Goal: Task Accomplishment & Management: Use online tool/utility

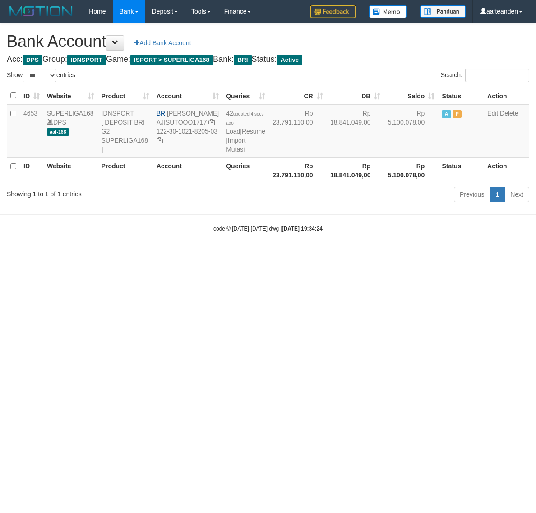
select select "***"
drag, startPoint x: 169, startPoint y: 113, endPoint x: 199, endPoint y: 121, distance: 30.9
click at [199, 121] on td "BRI SUTO AJI RAMADHAN AJISUTOOO1717 122-30-1021-8205-03" at bounding box center [187, 131] width 69 height 53
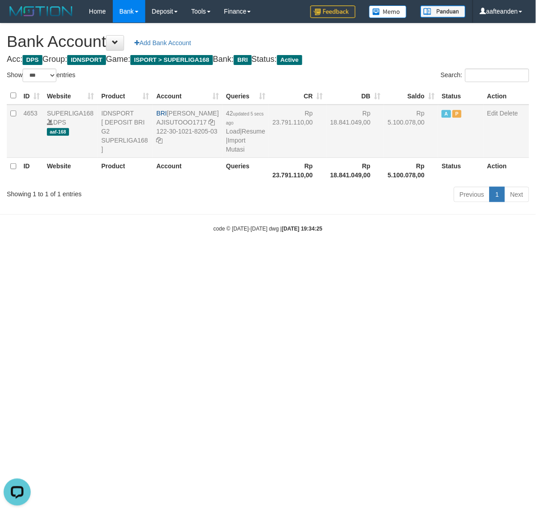
copy td "[PERSON_NAME]"
drag, startPoint x: 165, startPoint y: 141, endPoint x: 181, endPoint y: 152, distance: 19.9
click at [181, 152] on td "BRI SUTO AJI RAMADHAN AJISUTOOO1717 122-30-1021-8205-03" at bounding box center [187, 131] width 69 height 53
copy td "122-30-1021-8205-03"
click at [307, 255] on html "Toggle navigation Home Bank Account List Load By Website Group [ISPORT] SUPERLI…" at bounding box center [268, 127] width 536 height 255
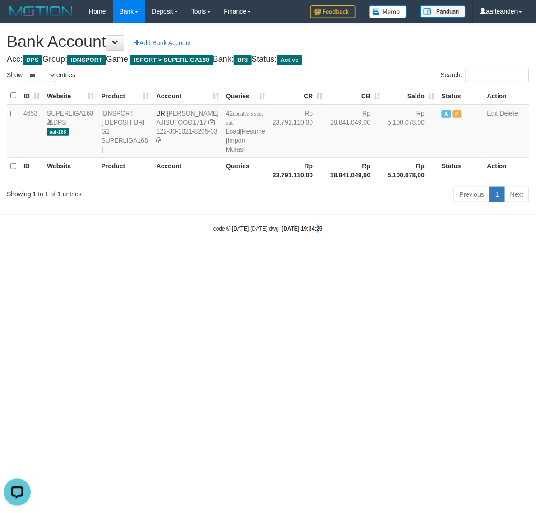
click at [307, 255] on html "Toggle navigation Home Bank Account List Load By Website Group [ISPORT] SUPERLI…" at bounding box center [268, 127] width 536 height 255
select select "***"
click at [229, 146] on link "Import Mutasi" at bounding box center [235, 145] width 19 height 16
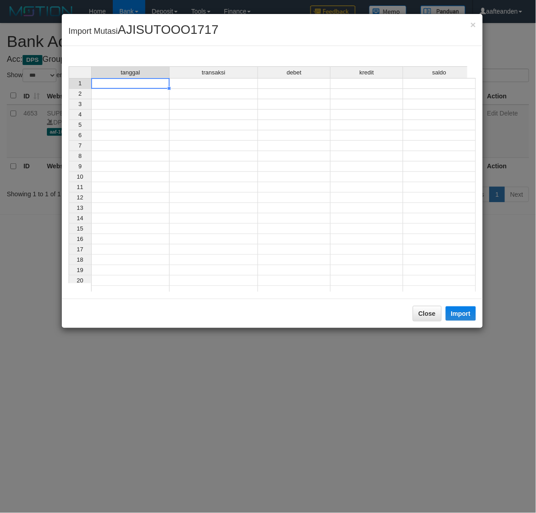
click at [145, 86] on td at bounding box center [130, 83] width 78 height 11
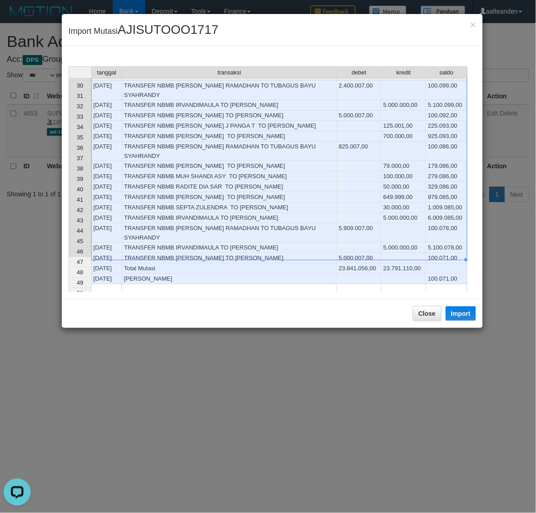
scroll to position [338, 0]
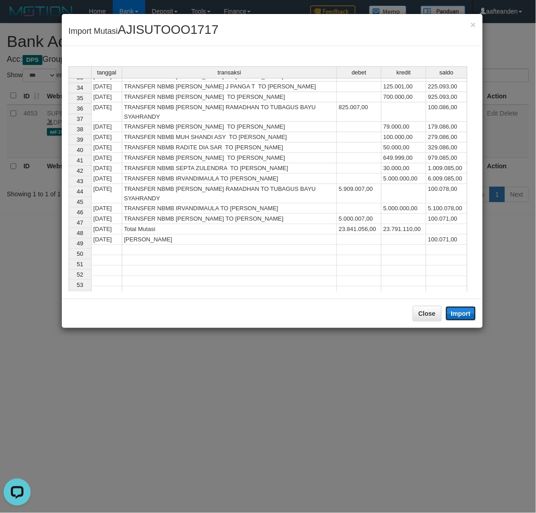
click at [461, 313] on button "Import" at bounding box center [461, 313] width 31 height 14
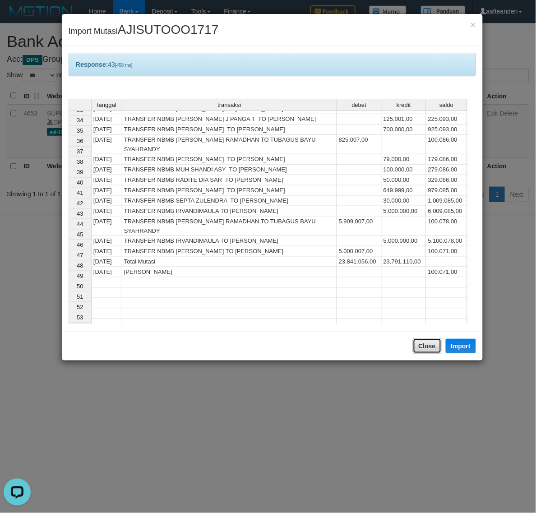
click at [420, 345] on button "Close" at bounding box center [427, 345] width 29 height 15
click at [420, 255] on body "Toggle navigation Home Bank Account List Load By Website Group [ISPORT] SUPERLI…" at bounding box center [268, 127] width 536 height 255
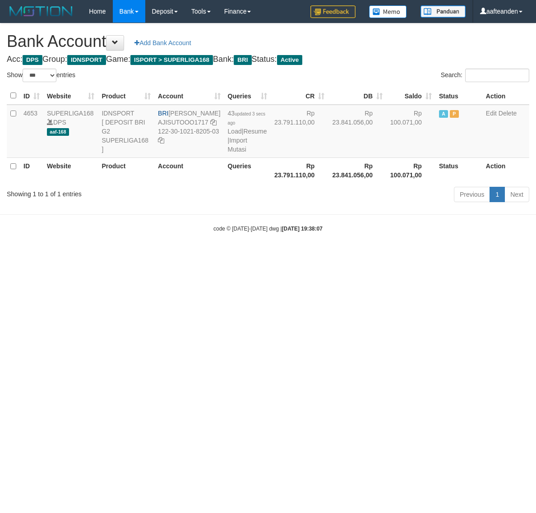
select select "***"
click at [309, 255] on html "Toggle navigation Home Bank Account List Load By Website Group [ISPORT] SUPERLI…" at bounding box center [268, 127] width 536 height 255
click at [308, 255] on html "Toggle navigation Home Bank Account List Load By Website Group [ISPORT] SUPERLI…" at bounding box center [268, 127] width 536 height 255
select select "***"
click at [230, 147] on link "Import Mutasi" at bounding box center [237, 145] width 19 height 16
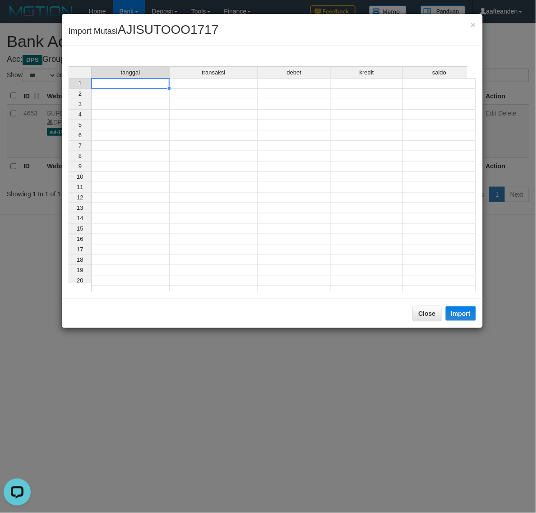
click at [143, 86] on td at bounding box center [130, 83] width 78 height 11
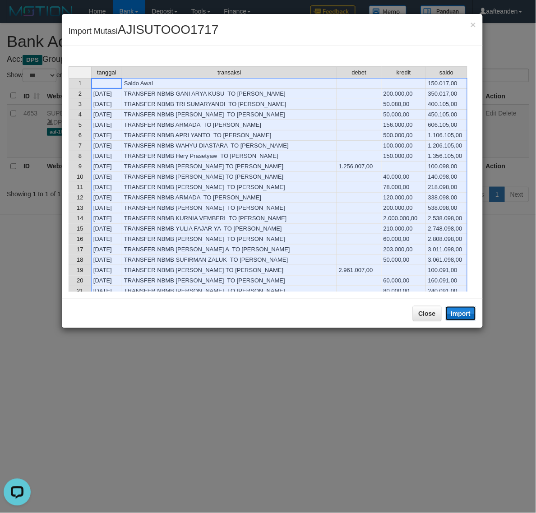
click at [460, 309] on button "Import" at bounding box center [461, 313] width 31 height 14
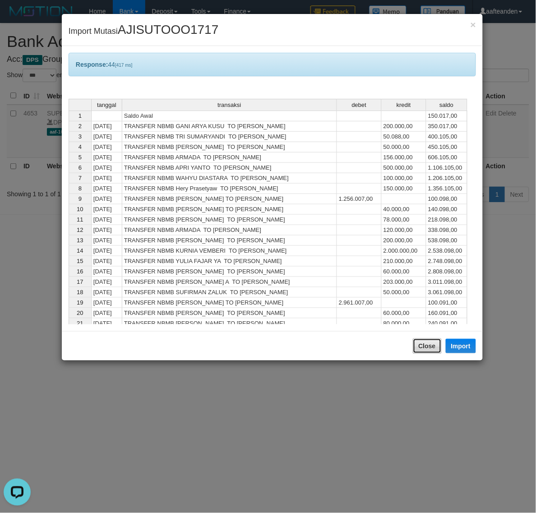
click at [426, 344] on button "Close" at bounding box center [427, 345] width 29 height 15
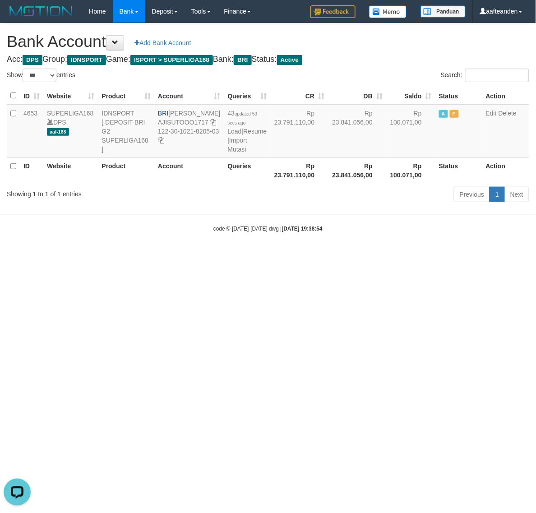
click at [414, 255] on html "Toggle navigation Home Bank Account List Load By Website Group [ISPORT] SUPERLI…" at bounding box center [268, 127] width 536 height 255
select select "***"
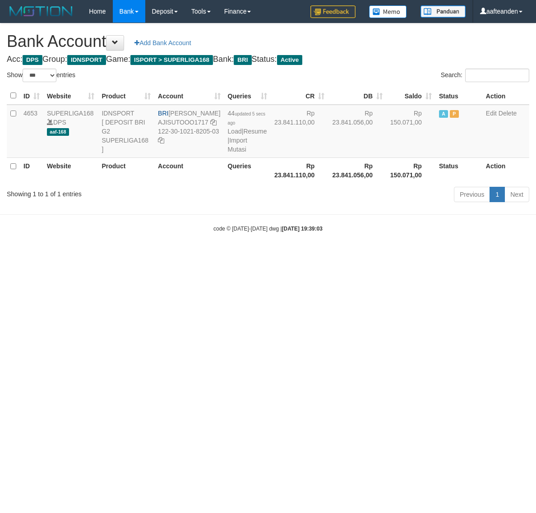
select select "***"
drag, startPoint x: 215, startPoint y: 342, endPoint x: 211, endPoint y: 170, distance: 171.4
click at [201, 255] on html "Toggle navigation Home Bank Account List Load By Website Group [ISPORT] SUPERLI…" at bounding box center [268, 127] width 536 height 255
select select "***"
click at [228, 148] on link "Import Mutasi" at bounding box center [237, 145] width 19 height 16
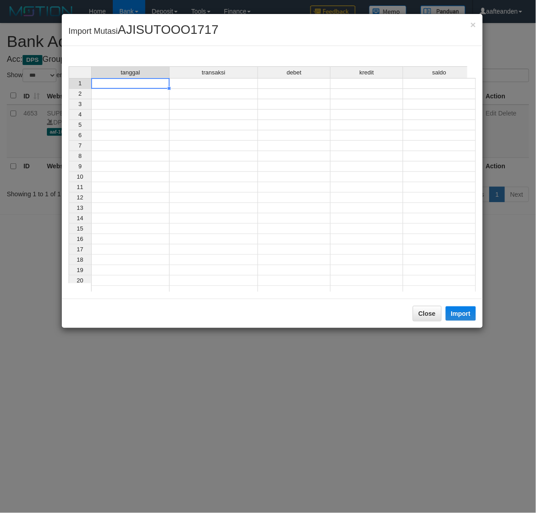
click at [131, 84] on td at bounding box center [130, 83] width 78 height 11
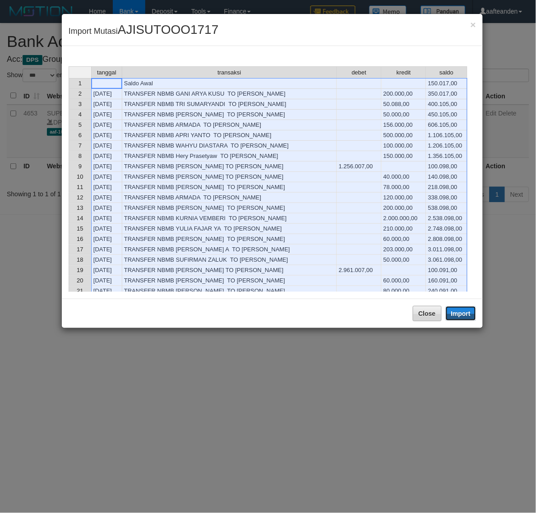
drag, startPoint x: 463, startPoint y: 307, endPoint x: 420, endPoint y: 341, distance: 54.5
click at [462, 307] on button "Import" at bounding box center [461, 313] width 31 height 14
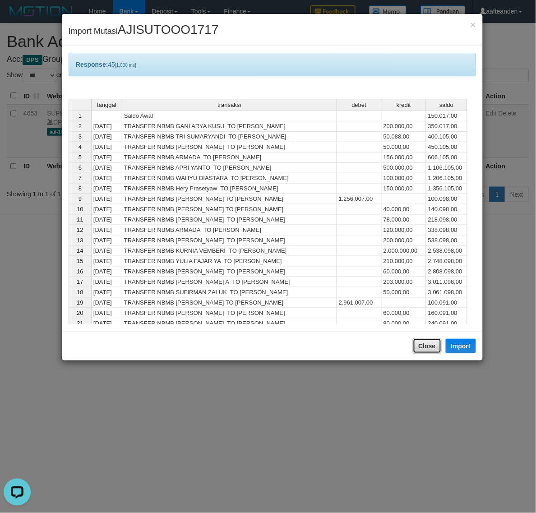
click at [420, 341] on button "Close" at bounding box center [427, 345] width 29 height 15
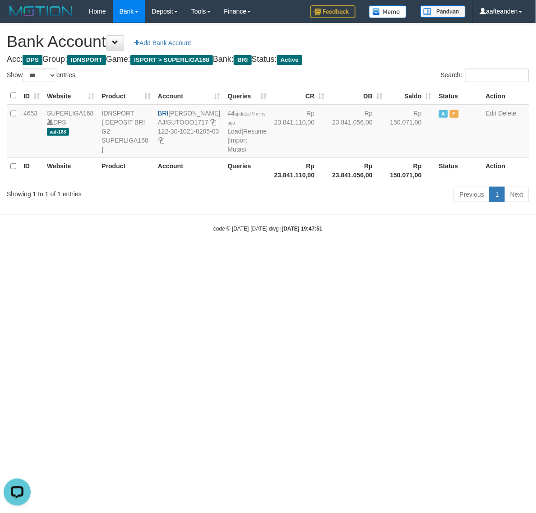
click at [420, 341] on div at bounding box center [268, 256] width 536 height 513
select select "***"
drag, startPoint x: 212, startPoint y: 301, endPoint x: 225, endPoint y: 249, distance: 53.8
click at [212, 255] on html "Toggle navigation Home Bank Account List Load By Website Group [ISPORT] SUPERLI…" at bounding box center [268, 127] width 536 height 255
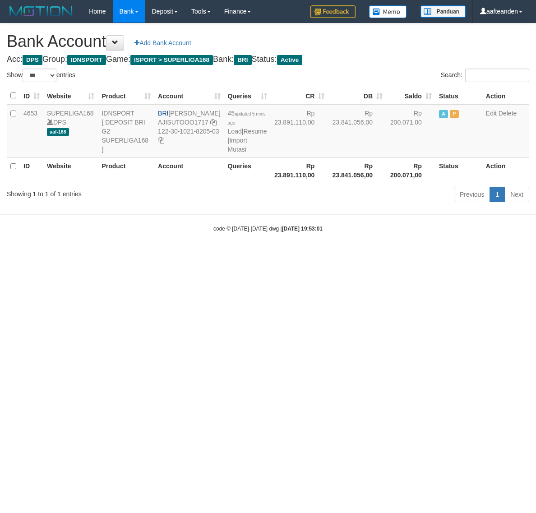
select select "***"
drag, startPoint x: 0, startPoint y: 0, endPoint x: 229, endPoint y: 147, distance: 272.1
click at [229, 147] on link "Import Mutasi" at bounding box center [237, 145] width 19 height 16
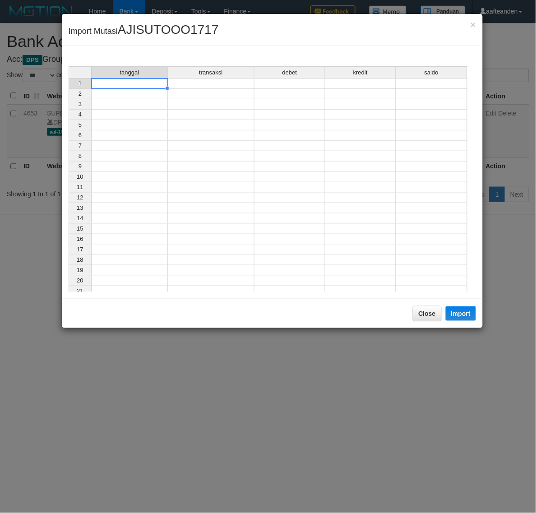
click at [143, 83] on td at bounding box center [129, 83] width 77 height 11
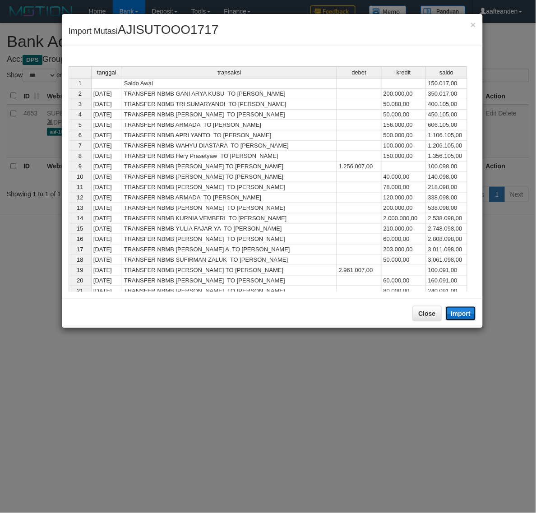
click at [465, 316] on button "Import" at bounding box center [461, 313] width 31 height 14
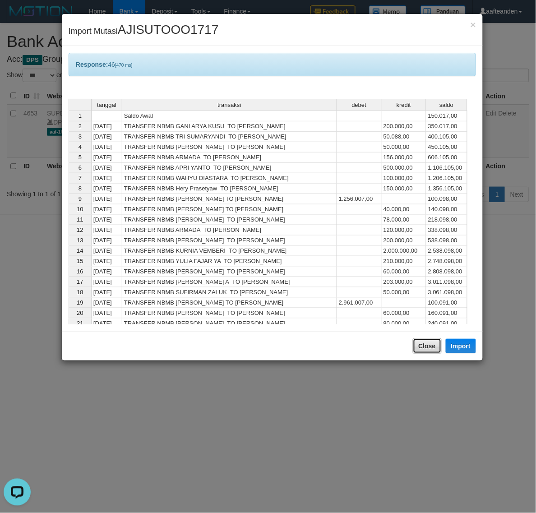
click at [425, 346] on button "Close" at bounding box center [427, 345] width 29 height 15
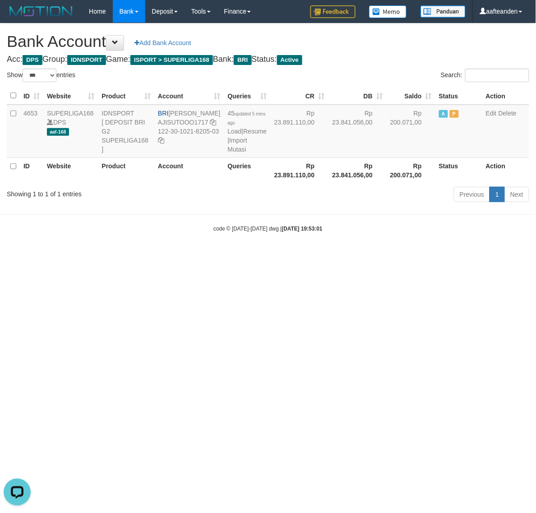
click at [425, 255] on body "Toggle navigation Home Bank Account List Load By Website Group [ISPORT] SUPERLI…" at bounding box center [268, 127] width 536 height 255
select select "***"
drag, startPoint x: 274, startPoint y: 359, endPoint x: 262, endPoint y: 269, distance: 91.5
click at [271, 255] on html "Toggle navigation Home Bank Account List Load By Website Group [ISPORT] SUPERLI…" at bounding box center [268, 127] width 536 height 255
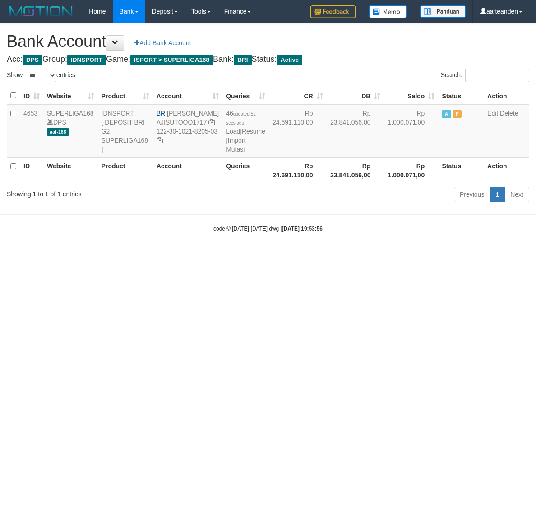
select select "***"
click at [226, 147] on link "Import Mutasi" at bounding box center [235, 145] width 19 height 16
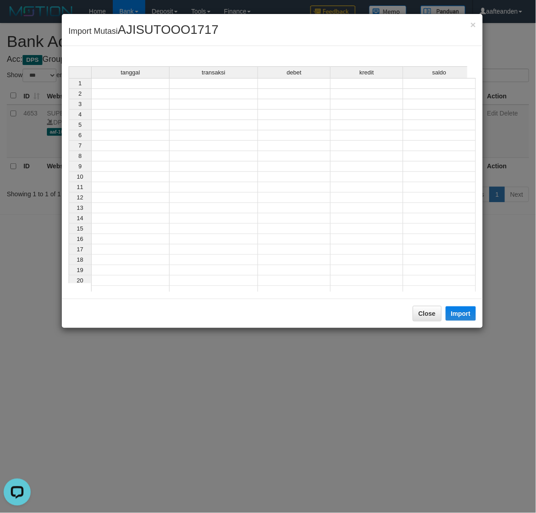
click at [146, 87] on td at bounding box center [130, 83] width 78 height 11
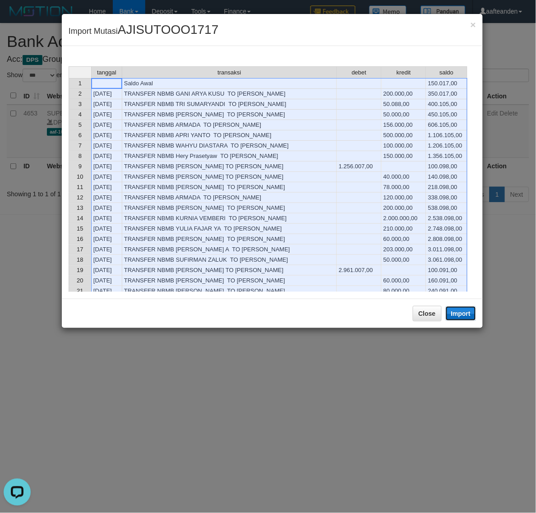
click at [461, 318] on button "Import" at bounding box center [461, 313] width 31 height 14
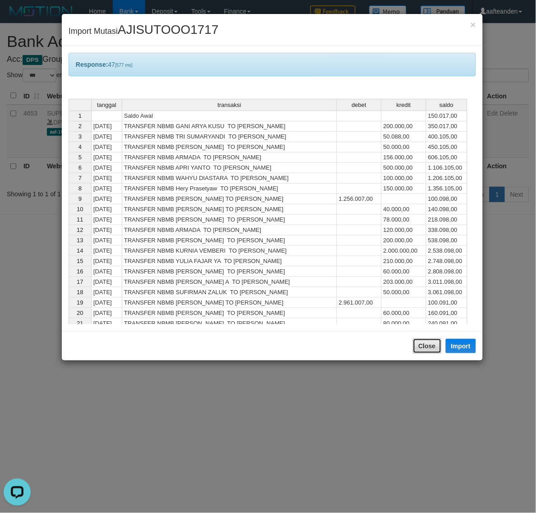
click at [422, 351] on button "Close" at bounding box center [427, 345] width 29 height 15
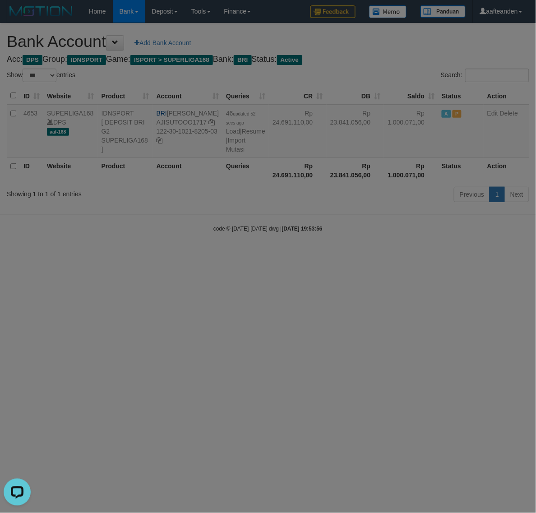
click at [421, 255] on body "Toggle navigation Home Bank Account List Load By Website Group [ISPORT] SUPERLI…" at bounding box center [268, 127] width 536 height 255
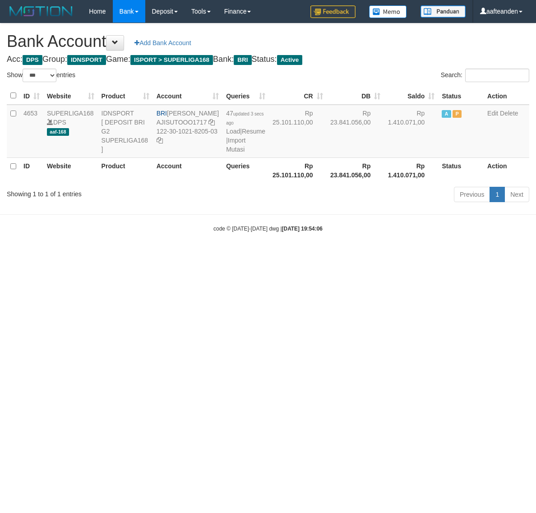
select select "***"
click at [206, 255] on html "Toggle navigation Home Bank Account List Load By Website Group [ISPORT] SUPERLI…" at bounding box center [268, 127] width 536 height 255
drag, startPoint x: 206, startPoint y: 390, endPoint x: 202, endPoint y: 371, distance: 19.7
click at [205, 255] on html "Toggle navigation Home Bank Account List Load By Website Group [ISPORT] SUPERLI…" at bounding box center [268, 127] width 536 height 255
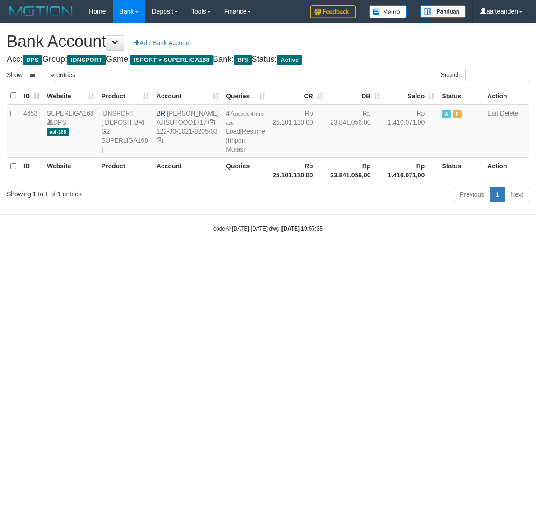
select select "***"
click at [226, 146] on link "Import Mutasi" at bounding box center [235, 145] width 19 height 16
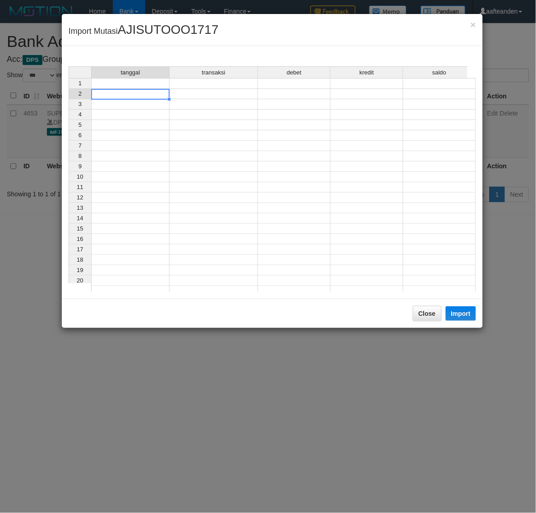
click at [69, 89] on div "tanggal transaksi debet kredit saldo 1 2 3 4 5 6 7 8 9 10 11 12 13 14 15 16 17 …" at bounding box center [69, 181] width 0 height 230
click at [144, 83] on td at bounding box center [130, 83] width 78 height 11
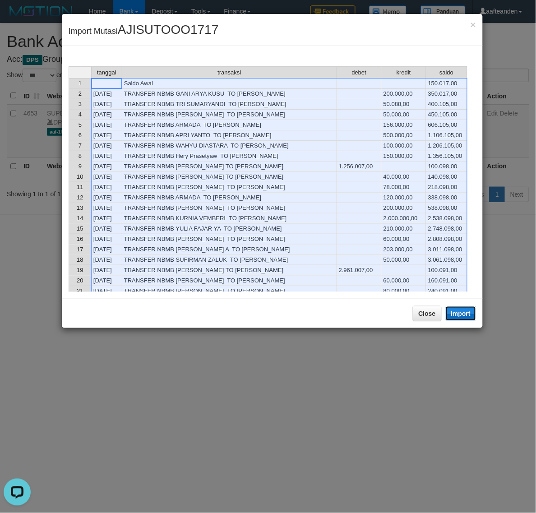
click at [459, 313] on button "Import" at bounding box center [461, 313] width 31 height 14
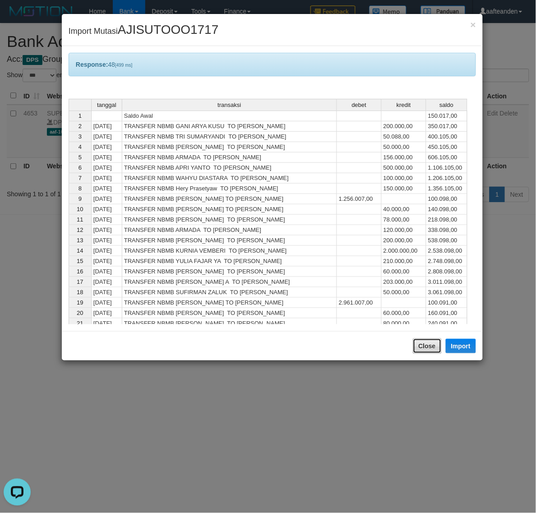
click at [419, 348] on button "Close" at bounding box center [427, 345] width 29 height 15
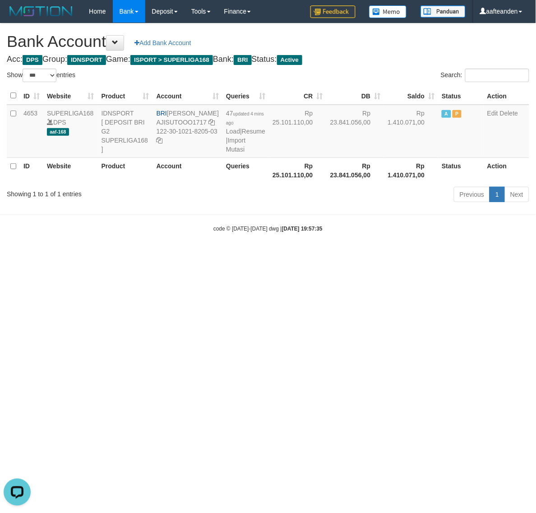
click at [419, 255] on body "Toggle navigation Home Bank Account List Load By Website Group [ISPORT] SUPERLI…" at bounding box center [268, 127] width 536 height 255
select select "***"
drag, startPoint x: 170, startPoint y: 113, endPoint x: 197, endPoint y: 123, distance: 28.8
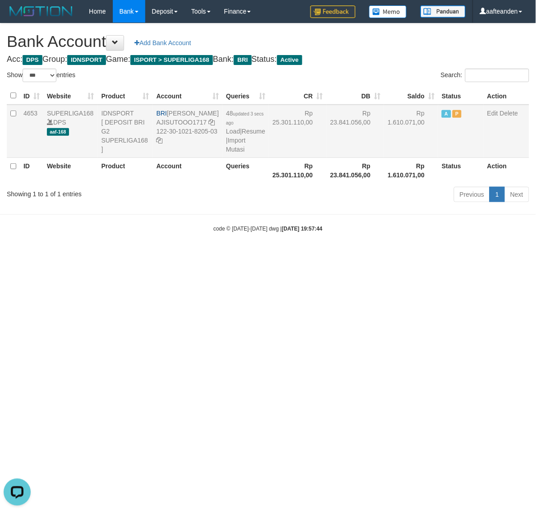
click at [197, 123] on td "BRI [PERSON_NAME] AJISUTOOO1717 122-30-1021-8205-03" at bounding box center [187, 131] width 69 height 53
copy td "[PERSON_NAME]"
drag, startPoint x: 165, startPoint y: 142, endPoint x: 188, endPoint y: 156, distance: 26.5
click at [188, 156] on td "BRI SUTO AJI RAMADHAN AJISUTOOO1717 122-30-1021-8205-03" at bounding box center [187, 131] width 69 height 53
copy td "122-30-1021-8205-03"
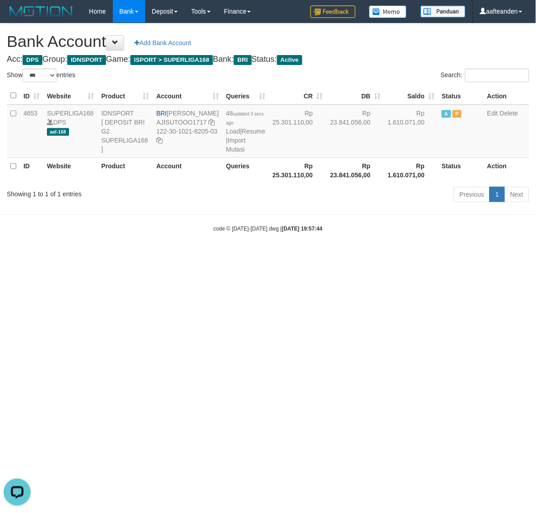
click at [258, 255] on html "Toggle navigation Home Bank Account List Load By Website Group [ISPORT] SUPERLI…" at bounding box center [268, 127] width 536 height 255
drag, startPoint x: 258, startPoint y: 346, endPoint x: 280, endPoint y: 312, distance: 40.9
click at [259, 255] on html "Toggle navigation Home Bank Account List Load By Website Group [ISPORT] SUPERLI…" at bounding box center [268, 127] width 536 height 255
select select "***"
click at [228, 147] on link "Import Mutasi" at bounding box center [235, 145] width 19 height 16
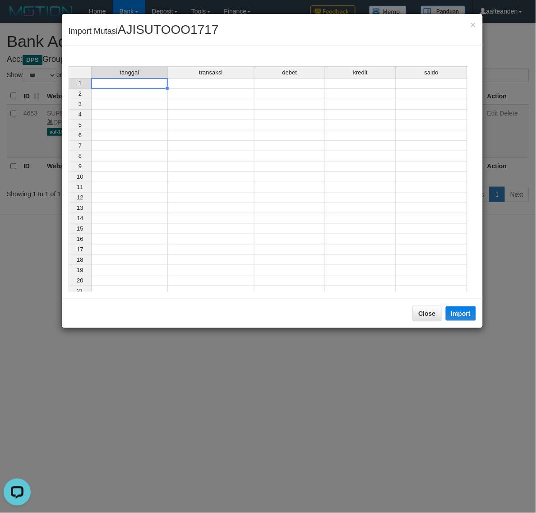
click at [69, 88] on div "tanggal transaksi debet kredit saldo 1 2 3 4 5 6 7 8 9 10 11 12 13 14 15 16 17 …" at bounding box center [69, 181] width 0 height 230
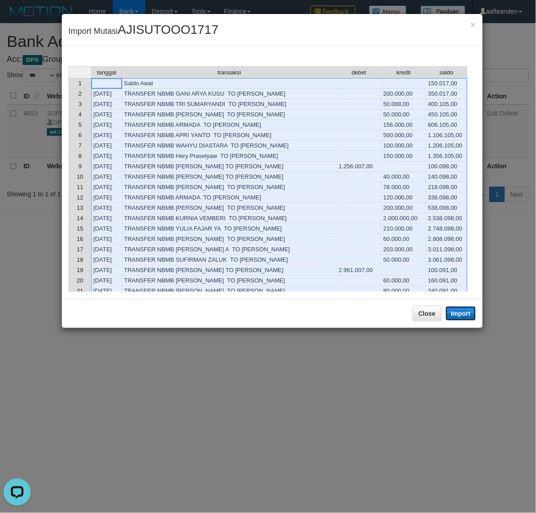
click at [466, 312] on button "Import" at bounding box center [461, 313] width 31 height 14
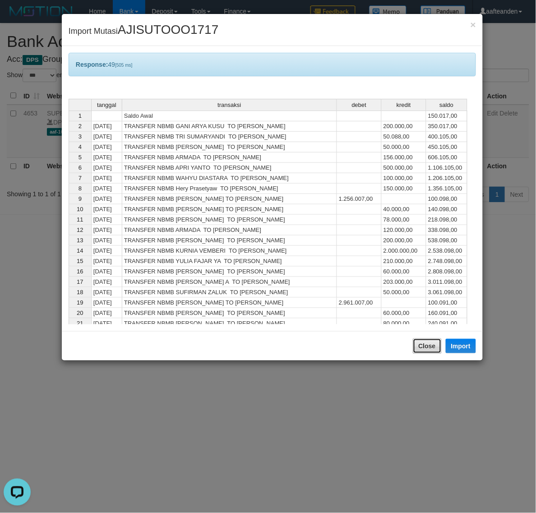
click at [417, 350] on button "Close" at bounding box center [427, 345] width 29 height 15
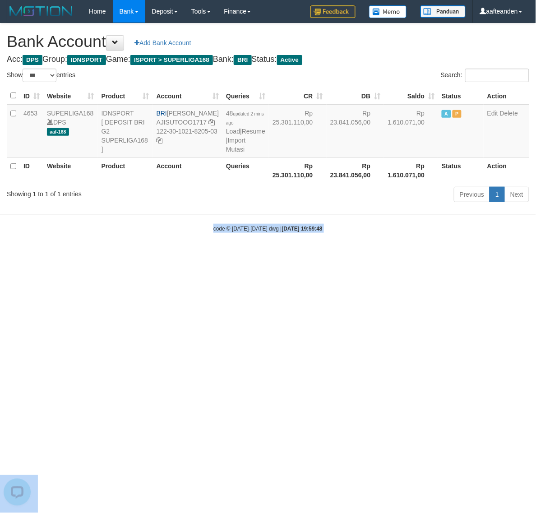
click at [418, 255] on html "Toggle navigation Home Bank Account List Load By Website Group [ISPORT] SUPERLI…" at bounding box center [268, 127] width 536 height 255
click at [420, 255] on html "Toggle navigation Home Bank Account List Load By Website Group [ISPORT] SUPERLI…" at bounding box center [268, 127] width 536 height 255
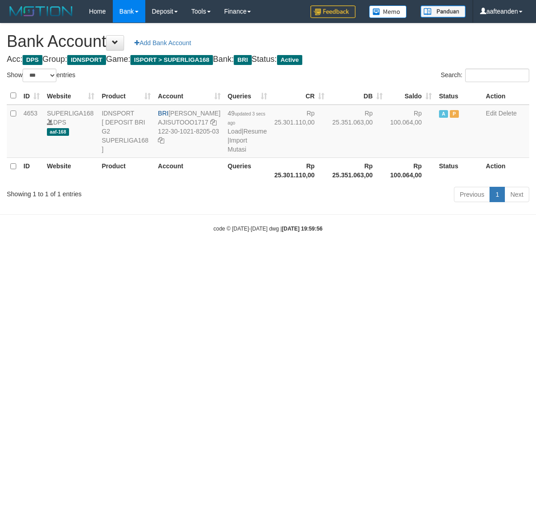
select select "***"
drag, startPoint x: 267, startPoint y: 319, endPoint x: 242, endPoint y: 224, distance: 98.7
click at [258, 255] on html "Toggle navigation Home Bank Account List Load By Website Group [ISPORT] SUPERLI…" at bounding box center [268, 127] width 536 height 255
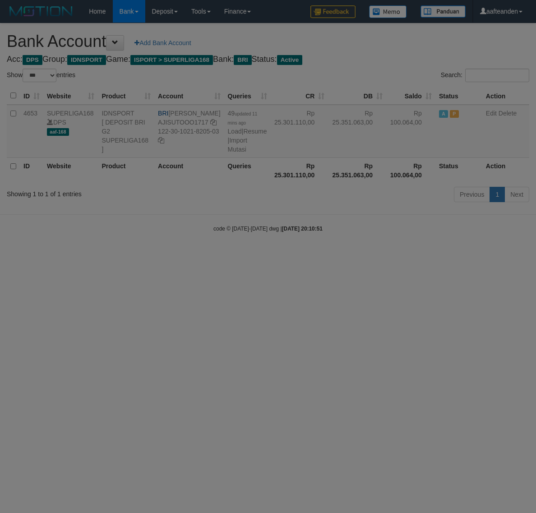
select select "***"
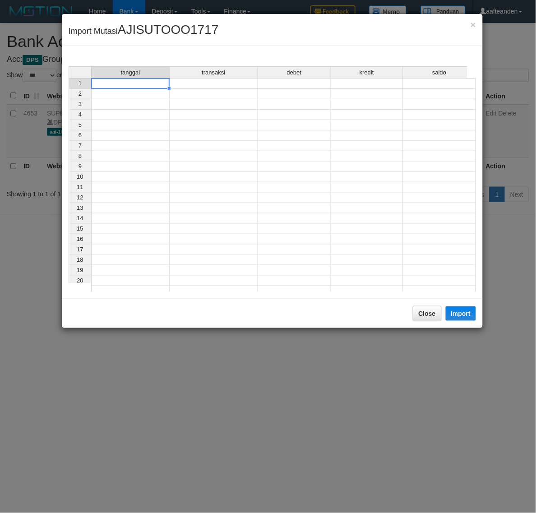
click at [133, 87] on td at bounding box center [130, 83] width 78 height 11
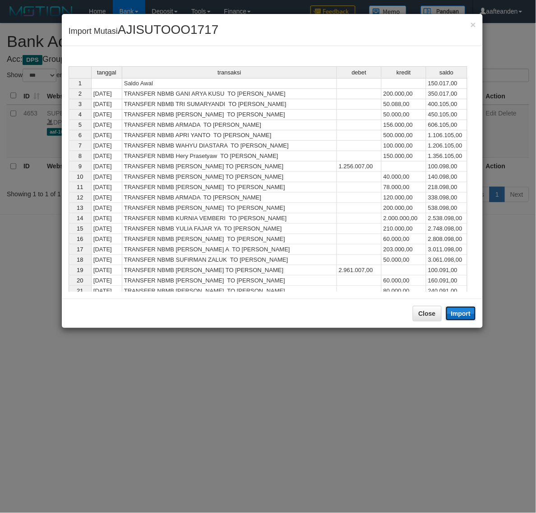
click at [464, 314] on button "Import" at bounding box center [461, 313] width 31 height 14
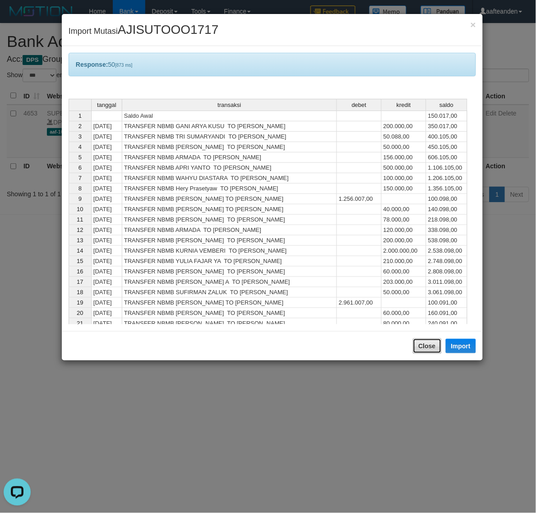
click at [427, 347] on button "Close" at bounding box center [427, 345] width 29 height 15
click at [427, 255] on body "Toggle navigation Home Bank Account List Load By Website Group [ISPORT] SUPERLI…" at bounding box center [268, 127] width 536 height 255
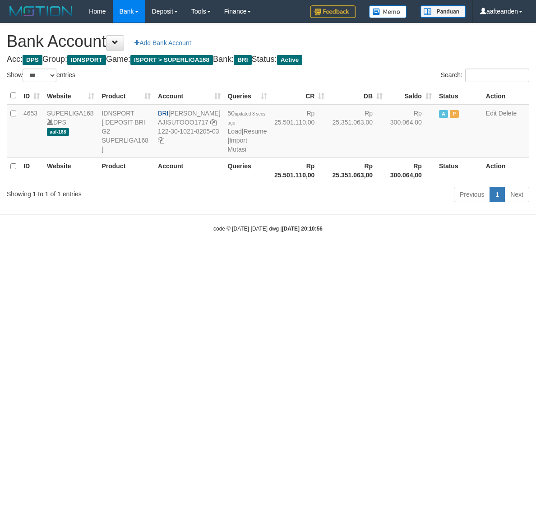
select select "***"
drag, startPoint x: 247, startPoint y: 311, endPoint x: 235, endPoint y: 202, distance: 110.3
click at [244, 255] on html "Toggle navigation Home Bank Account List Load By Website Group [ISPORT] SUPERLI…" at bounding box center [268, 127] width 536 height 255
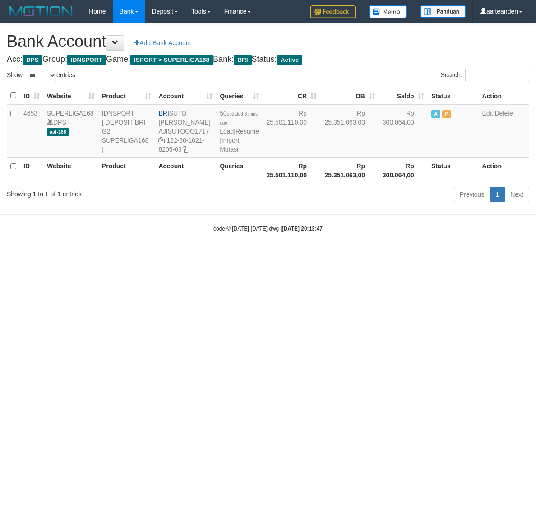
select select "***"
drag, startPoint x: 0, startPoint y: 0, endPoint x: 222, endPoint y: 149, distance: 267.8
click at [222, 149] on link "Import Mutasi" at bounding box center [229, 145] width 19 height 16
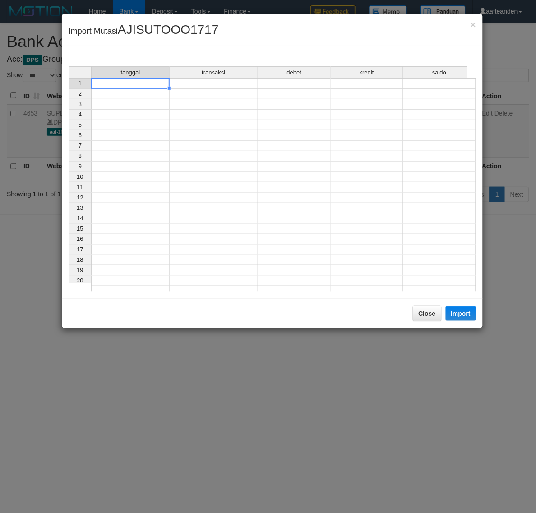
click at [152, 85] on td at bounding box center [130, 83] width 78 height 11
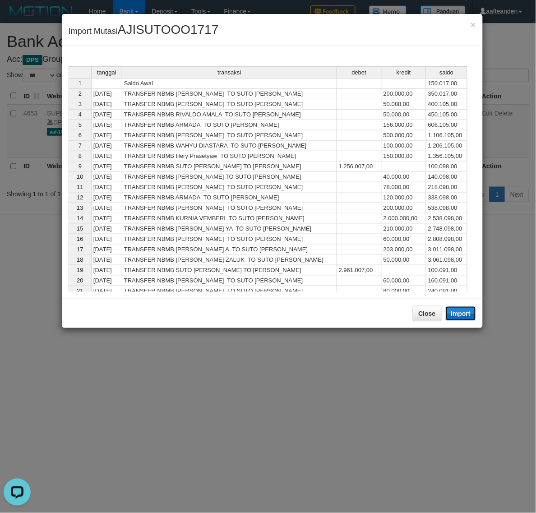
click at [468, 315] on button "Import" at bounding box center [461, 313] width 31 height 14
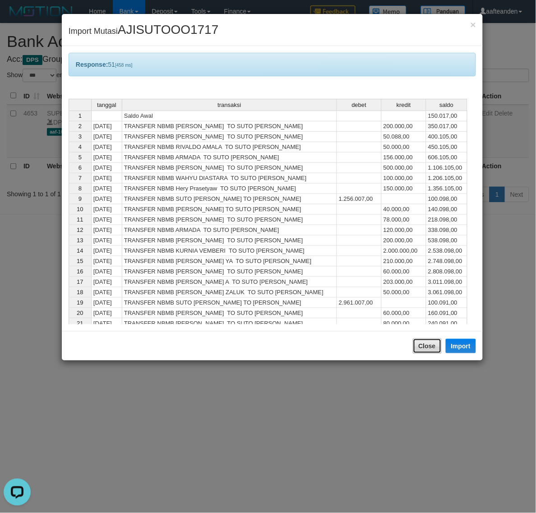
click at [419, 346] on button "Close" at bounding box center [427, 345] width 29 height 15
click at [419, 255] on body "Toggle navigation Home Bank Account List Load By Website Group [ISPORT] SUPERLI…" at bounding box center [268, 127] width 536 height 255
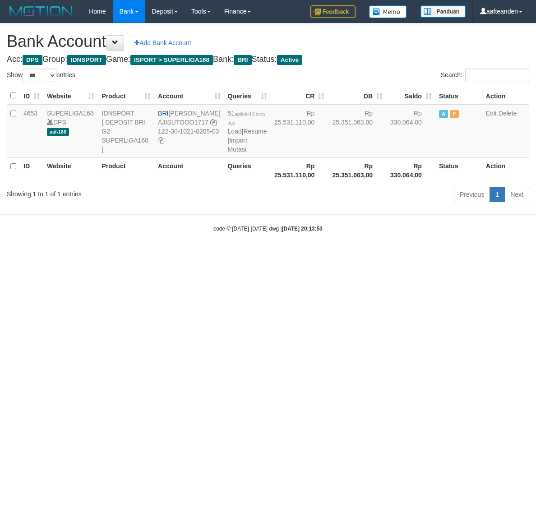
select select "***"
drag, startPoint x: 443, startPoint y: 328, endPoint x: 433, endPoint y: 299, distance: 30.9
click at [437, 255] on html "Toggle navigation Home Bank Account List Load By Website Group [ISPORT] SUPERLI…" at bounding box center [268, 127] width 536 height 255
click at [229, 152] on link "Import Mutasi" at bounding box center [237, 145] width 19 height 16
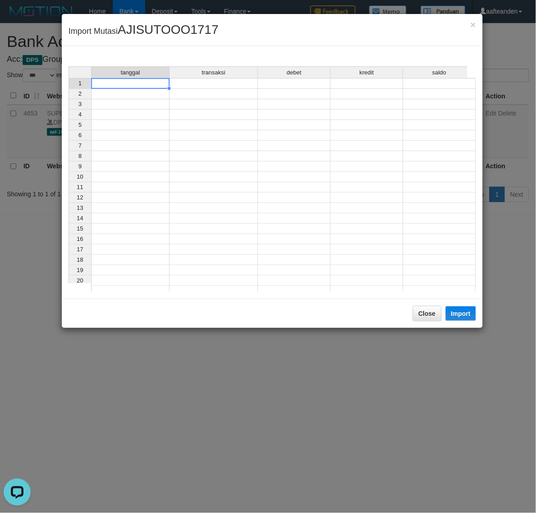
click at [123, 84] on td at bounding box center [130, 83] width 78 height 11
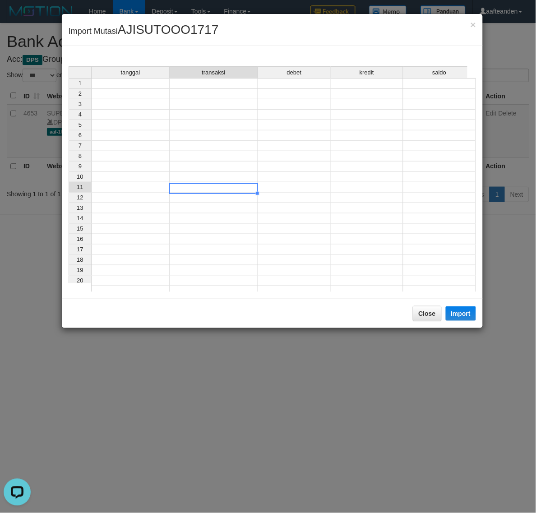
click at [177, 184] on td at bounding box center [214, 187] width 88 height 10
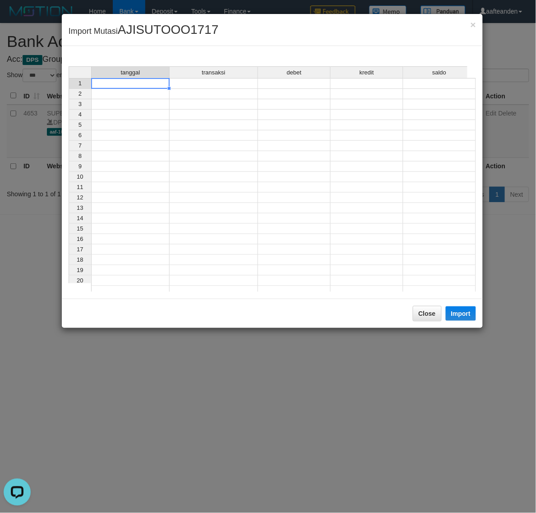
click at [145, 81] on td at bounding box center [130, 83] width 78 height 11
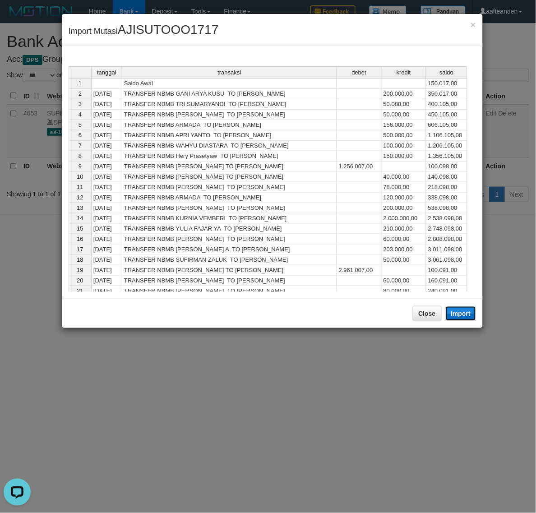
click at [456, 313] on button "Import" at bounding box center [461, 313] width 31 height 14
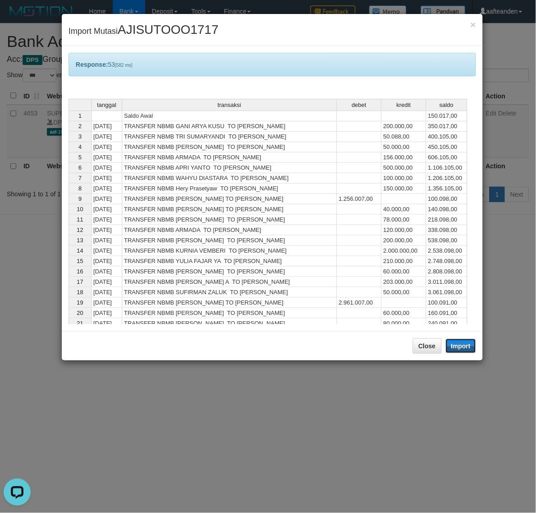
drag, startPoint x: 452, startPoint y: 344, endPoint x: 528, endPoint y: 264, distance: 109.7
click at [528, 264] on div "× Import Mutasi AJISUTOOO1717 Response: 53 [582 ms] tanggal transaksi debet kre…" at bounding box center [268, 256] width 536 height 513
click at [422, 350] on button "Close" at bounding box center [427, 345] width 29 height 15
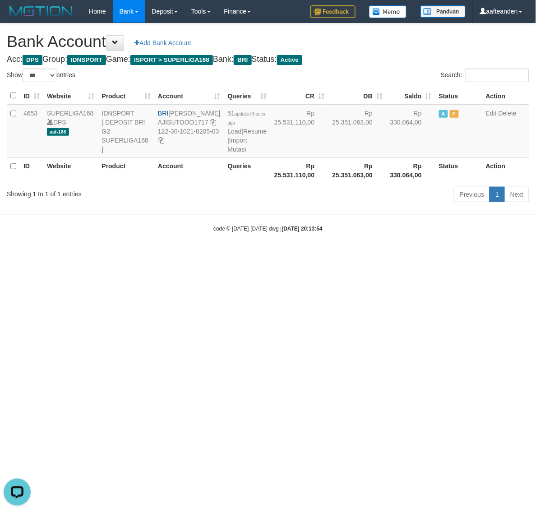
click at [418, 255] on html "Toggle navigation Home Bank Account List Load By Website Group [ISPORT] SUPERLI…" at bounding box center [268, 127] width 536 height 255
click at [420, 255] on html "Toggle navigation Home Bank Account List Load By Website Group [ISPORT] SUPERLI…" at bounding box center [268, 127] width 536 height 255
select select "***"
click at [179, 255] on html "Toggle navigation Home Bank Account List Load By Website Group [ISPORT] SUPERLI…" at bounding box center [268, 127] width 536 height 255
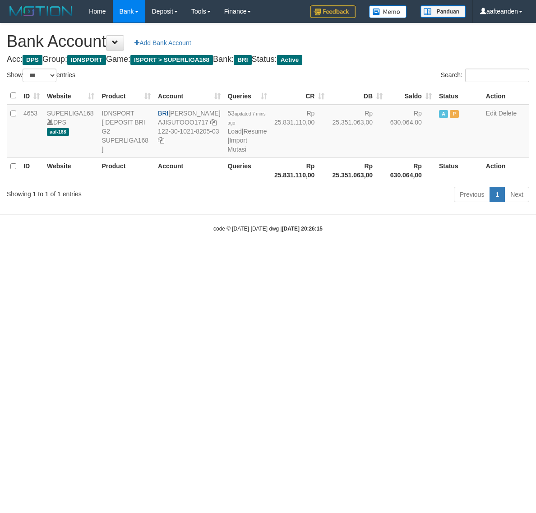
select select "***"
click at [228, 147] on link "Import Mutasi" at bounding box center [237, 145] width 19 height 16
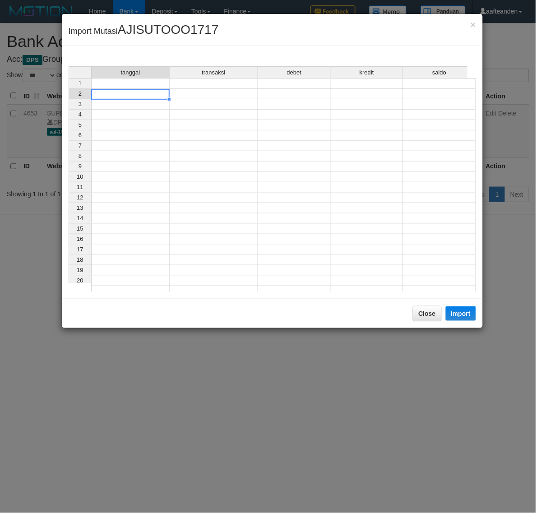
click at [69, 89] on div "tanggal transaksi debet kredit saldo 1 2 3 4 5 6 7 8 9 10 11 12 13 14 15 16 17 …" at bounding box center [69, 181] width 0 height 230
click at [131, 86] on td at bounding box center [130, 83] width 78 height 11
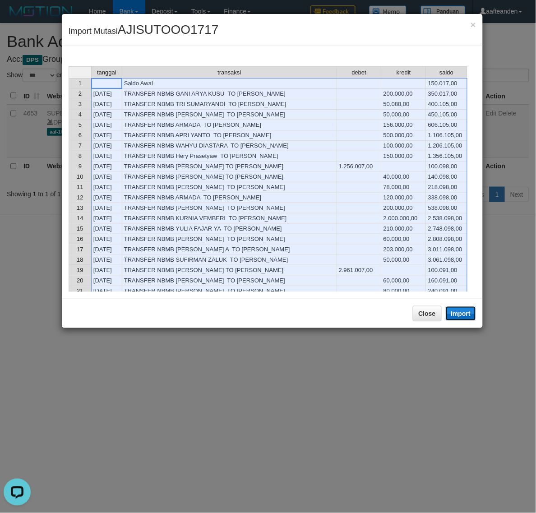
click at [467, 310] on button "Import" at bounding box center [461, 313] width 31 height 14
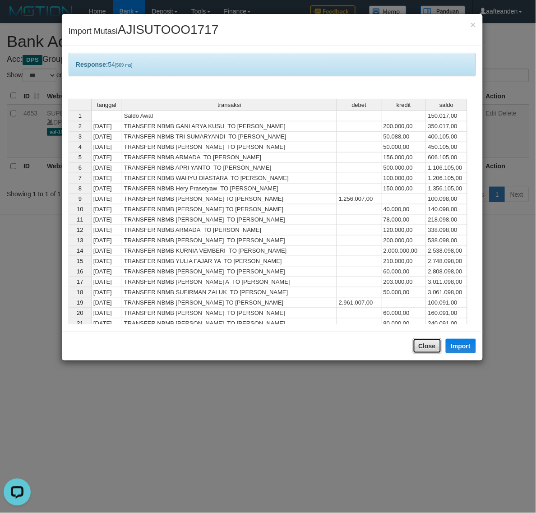
click at [415, 348] on button "Close" at bounding box center [427, 345] width 29 height 15
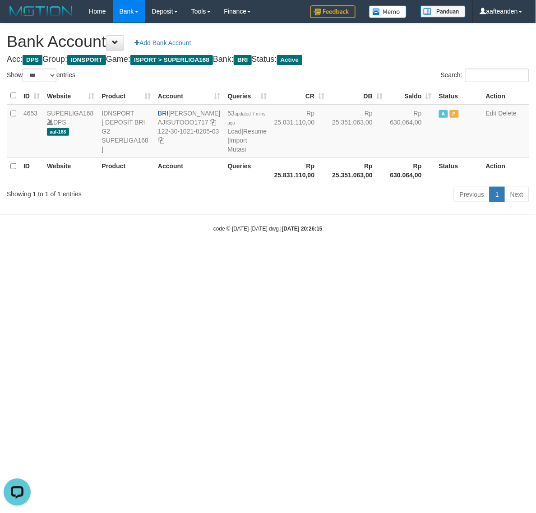
click at [415, 255] on body "Toggle navigation Home Bank Account List Load By Website Group [ISPORT] SUPERLI…" at bounding box center [268, 127] width 536 height 255
select select "***"
drag, startPoint x: 169, startPoint y: 114, endPoint x: 192, endPoint y: 122, distance: 24.5
click at [192, 122] on td "BRI SUTO AJI RAMADHAN AJISUTOOO1717 122-30-1021-8205-03" at bounding box center [187, 131] width 69 height 53
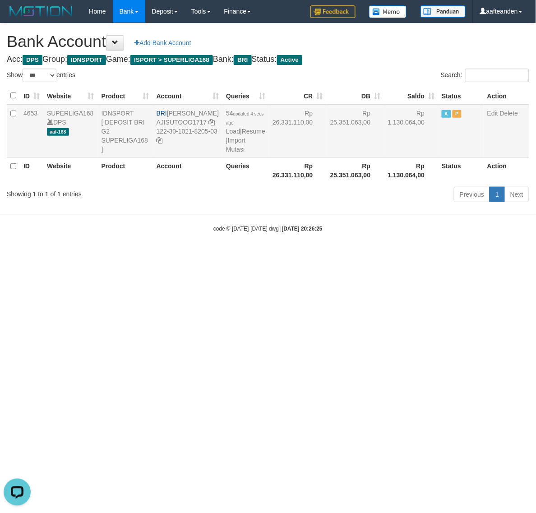
copy td "SUTO [PERSON_NAME]"
drag, startPoint x: 165, startPoint y: 140, endPoint x: 202, endPoint y: 158, distance: 40.7
click at [202, 158] on td "BRI SUTO AJI RAMADHAN AJISUTOOO1717 122-30-1021-8205-03" at bounding box center [187, 131] width 69 height 53
copy td "122-30-1021-8205-03"
click at [364, 255] on html "Toggle navigation Home Bank Account List Load By Website Group [ISPORT] SUPERLI…" at bounding box center [268, 127] width 536 height 255
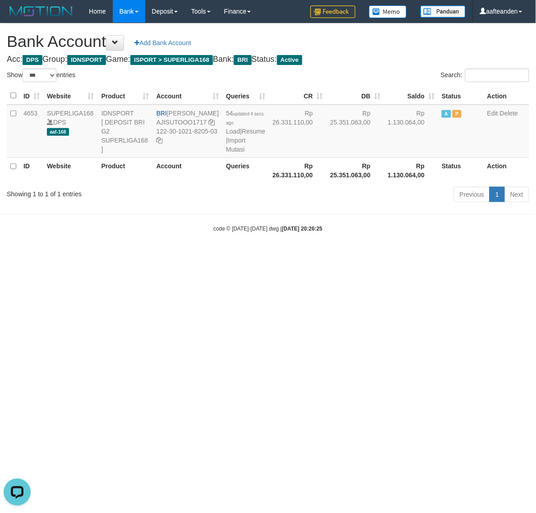
drag, startPoint x: 366, startPoint y: 329, endPoint x: 332, endPoint y: 253, distance: 83.2
click at [365, 255] on html "Toggle navigation Home Bank Account List Load By Website Group [ISPORT] SUPERLI…" at bounding box center [268, 127] width 536 height 255
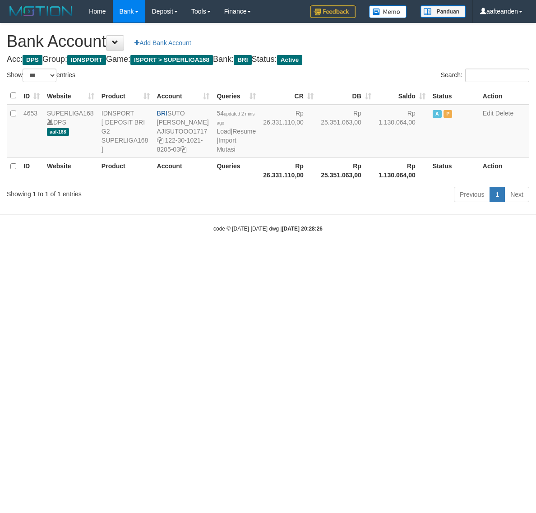
select select "***"
click at [226, 147] on link "Import Mutasi" at bounding box center [225, 145] width 19 height 16
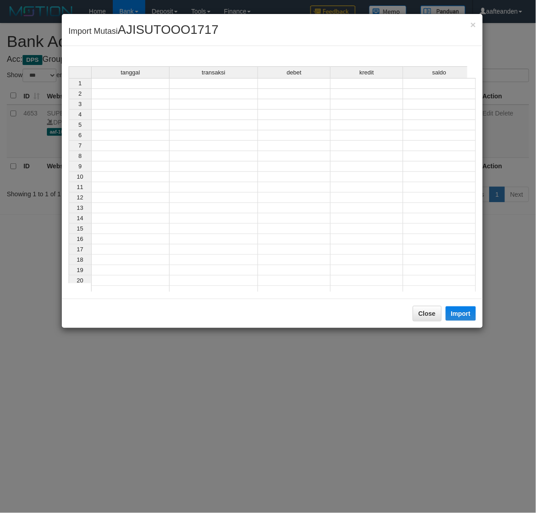
click at [138, 84] on td at bounding box center [130, 83] width 78 height 11
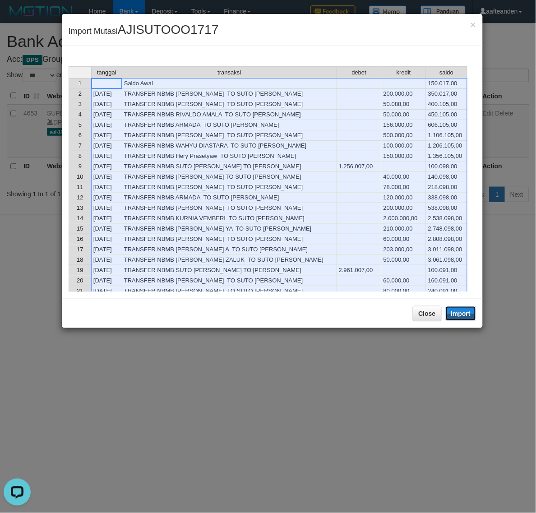
click at [463, 314] on button "Import" at bounding box center [461, 313] width 31 height 14
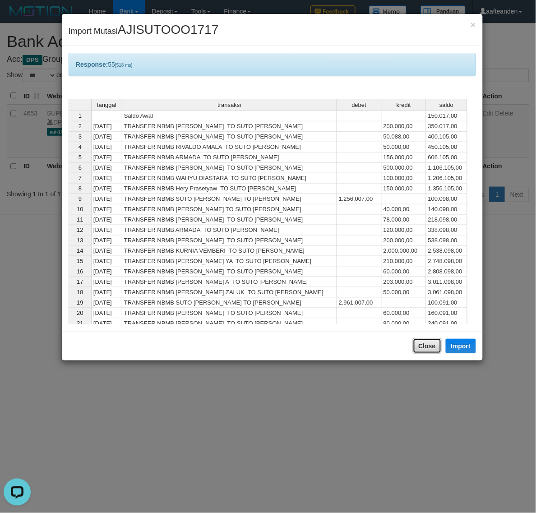
click at [419, 347] on button "Close" at bounding box center [427, 345] width 29 height 15
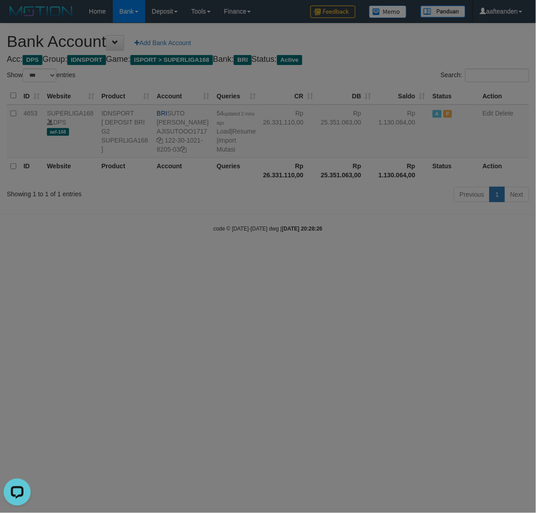
click at [419, 255] on body "Toggle navigation Home Bank Account List Load By Website Group [ISPORT] SUPERLI…" at bounding box center [268, 127] width 536 height 255
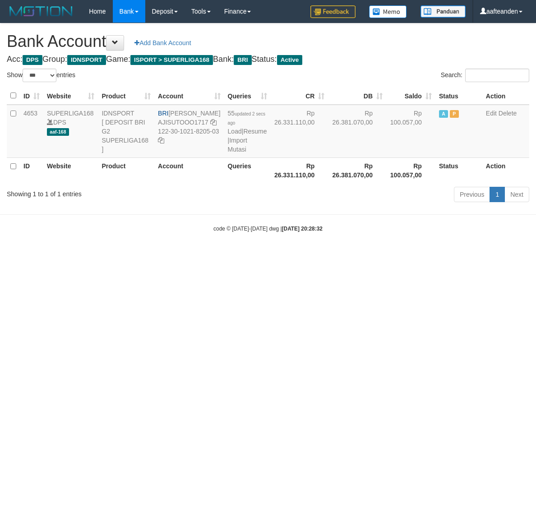
select select "***"
click at [263, 255] on html "Toggle navigation Home Bank Account List Load By Website Group [ISPORT] SUPERLI…" at bounding box center [268, 127] width 536 height 255
drag, startPoint x: 263, startPoint y: 305, endPoint x: 267, endPoint y: 220, distance: 84.9
click at [267, 255] on html "Toggle navigation Home Bank Account List Load By Website Group [ISPORT] SUPERLI…" at bounding box center [268, 127] width 536 height 255
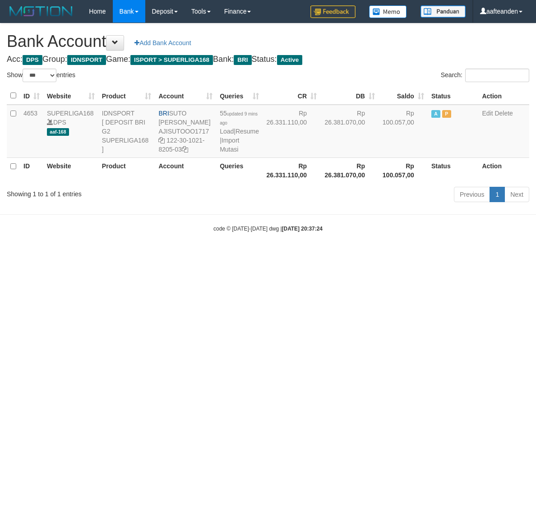
select select "***"
click at [223, 147] on link "Import Mutasi" at bounding box center [229, 145] width 19 height 16
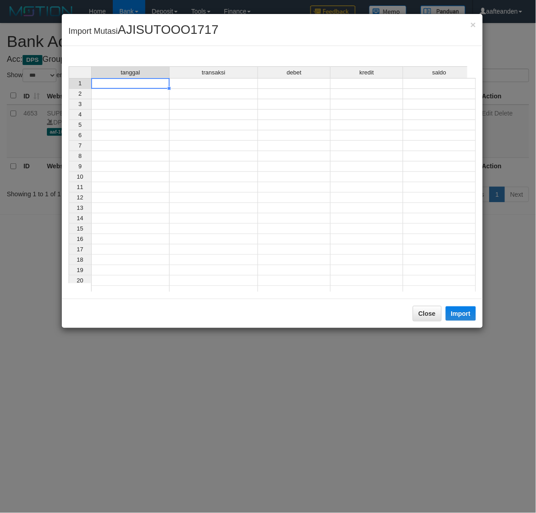
click at [140, 87] on td at bounding box center [130, 83] width 78 height 11
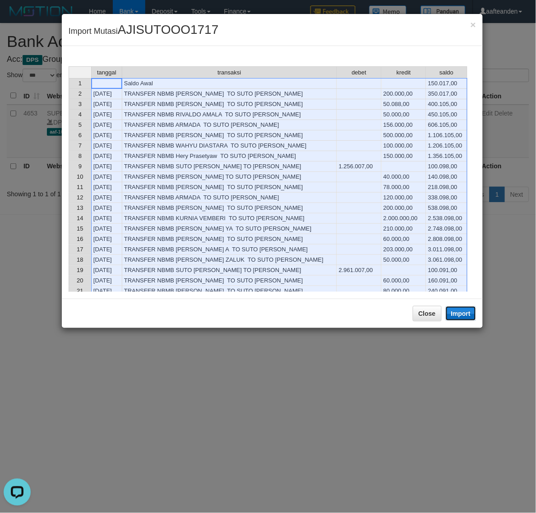
click at [465, 317] on button "Import" at bounding box center [461, 313] width 31 height 14
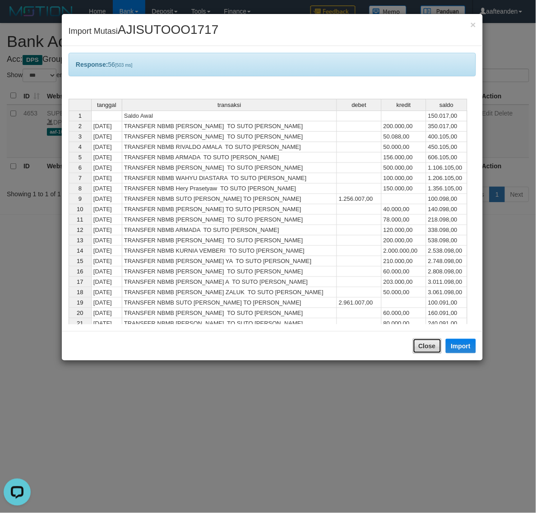
click at [418, 348] on button "Close" at bounding box center [427, 345] width 29 height 15
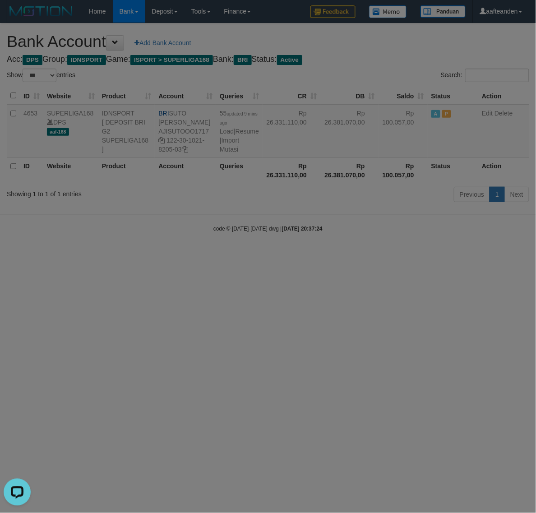
click at [418, 255] on body "Toggle navigation Home Bank Account List Load By Website Group [ISPORT] SUPERLI…" at bounding box center [268, 127] width 536 height 255
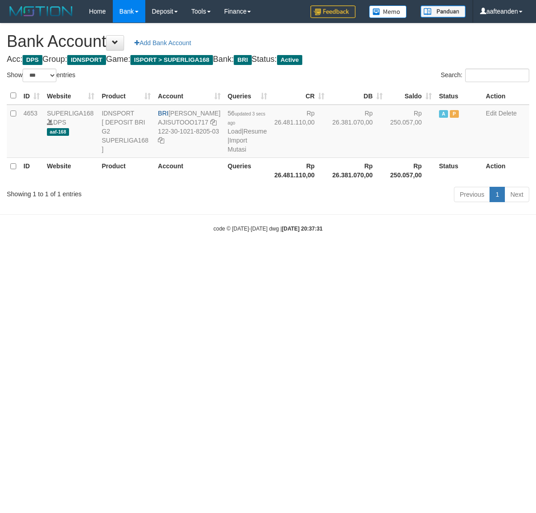
select select "***"
